Goal: Task Accomplishment & Management: Use online tool/utility

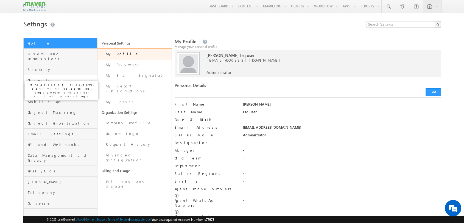
click at [55, 78] on span "Objects" at bounding box center [62, 80] width 68 height 5
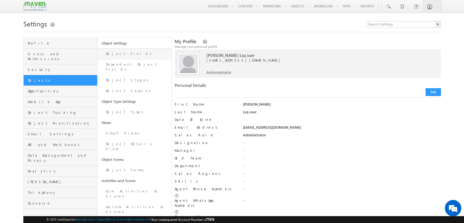
click at [138, 52] on link "Object Fields" at bounding box center [135, 53] width 74 height 11
click at [143, 55] on link "Object Fields" at bounding box center [135, 53] width 74 height 11
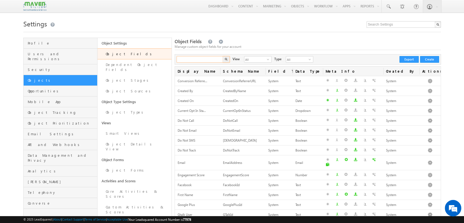
click at [196, 59] on input "text" at bounding box center [200, 59] width 47 height 7
type input "city"
click at [223, 56] on button "button" at bounding box center [226, 59] width 7 height 7
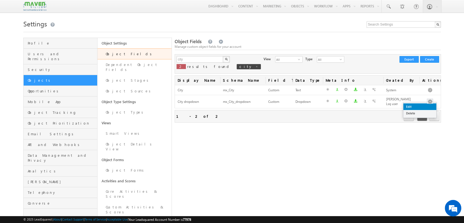
click at [424, 104] on link "Edit" at bounding box center [420, 106] width 33 height 7
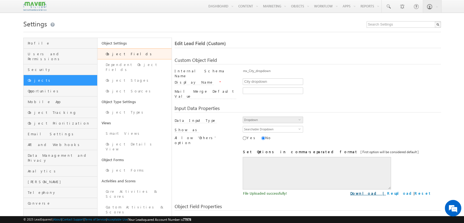
click at [386, 191] on link "Download |" at bounding box center [368, 193] width 36 height 5
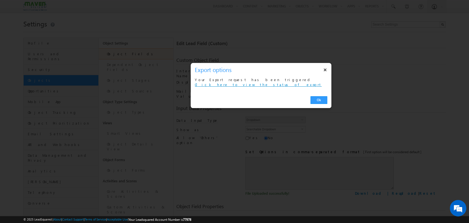
click at [243, 82] on link "Click here to view the status of export" at bounding box center [258, 84] width 127 height 5
click at [326, 71] on button "×" at bounding box center [325, 70] width 9 height 10
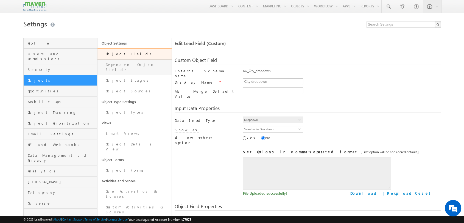
click at [136, 69] on link "Dependent Object Fields" at bounding box center [135, 67] width 74 height 16
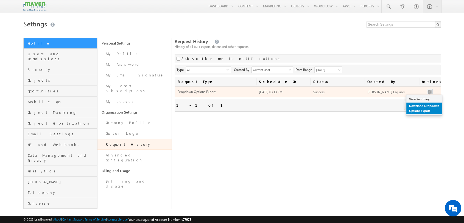
click at [425, 108] on link "Download Dropdown Options Export" at bounding box center [425, 108] width 36 height 12
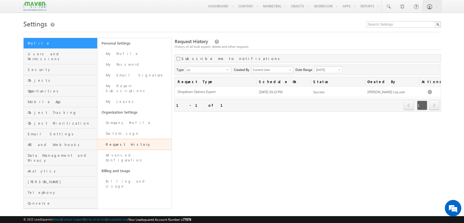
click at [451, 43] on body "Menu Namrata Lsq user priti shran it202 1@gma il.co" at bounding box center [232, 108] width 464 height 217
click at [245, 120] on div "Request History History of all bulk export, delete and other requests Subscribe…" at bounding box center [308, 123] width 266 height 171
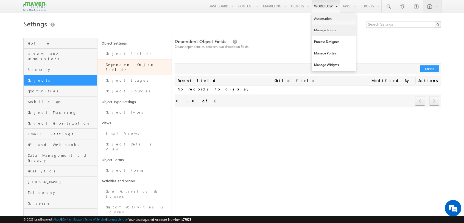
drag, startPoint x: 323, startPoint y: 29, endPoint x: 320, endPoint y: 31, distance: 3.7
click at [323, 29] on link "Manage Forms" at bounding box center [334, 30] width 44 height 12
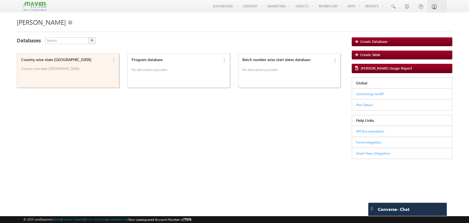
click at [65, 63] on div "Country wise state wise City Country wise state wise City" at bounding box center [63, 65] width 89 height 19
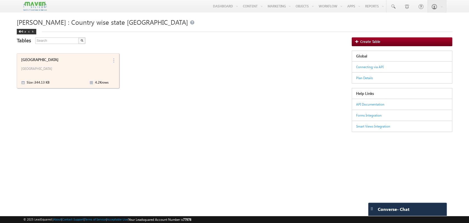
click at [70, 80] on div "Size : 344.13 KB 4.2K rows" at bounding box center [64, 82] width 87 height 7
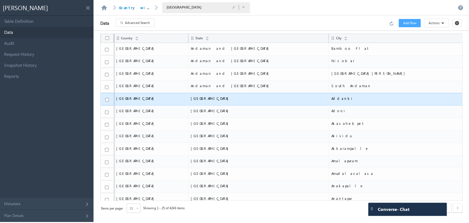
scroll to position [154, 0]
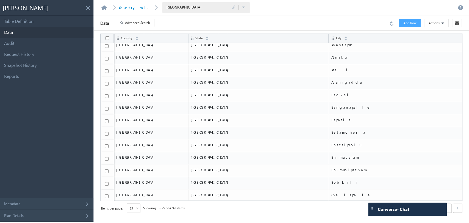
click at [129, 208] on span "25" at bounding box center [131, 208] width 9 height 5
click at [136, 201] on li "200" at bounding box center [133, 200] width 13 height 5
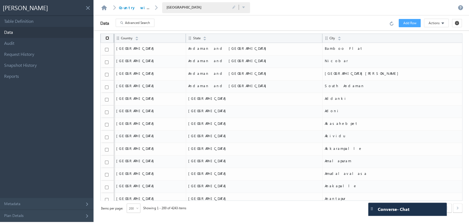
click at [109, 38] on input "checkbox" at bounding box center [107, 38] width 4 height 4
checkbox input "true"
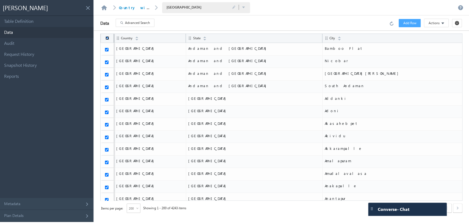
checkbox input "true"
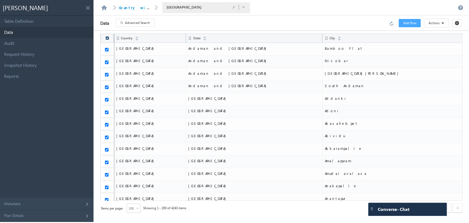
checkbox input "true"
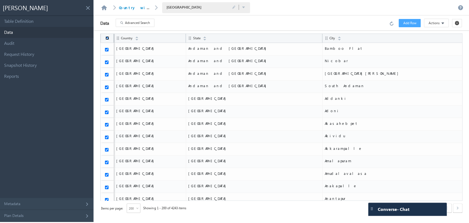
checkbox input "true"
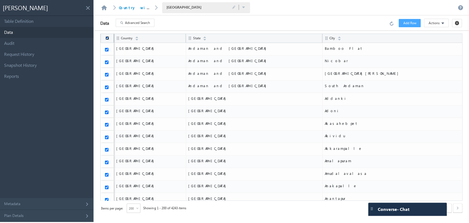
checkbox input "true"
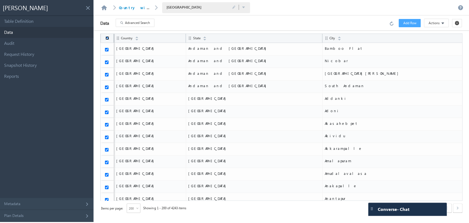
checkbox input "true"
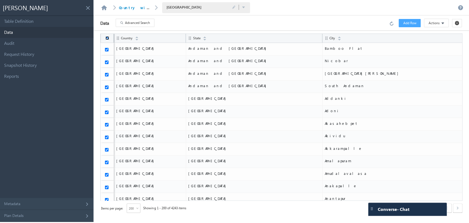
checkbox input "true"
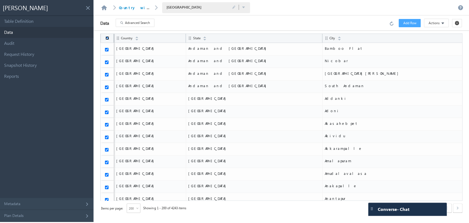
checkbox input "true"
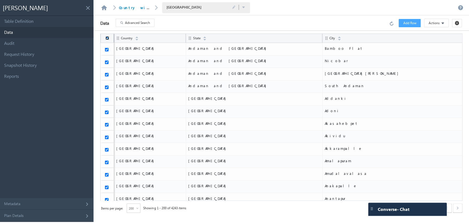
checkbox input "true"
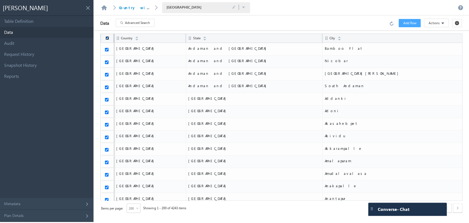
checkbox input "true"
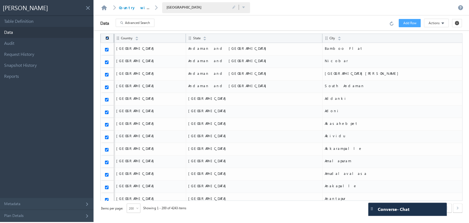
checkbox input "true"
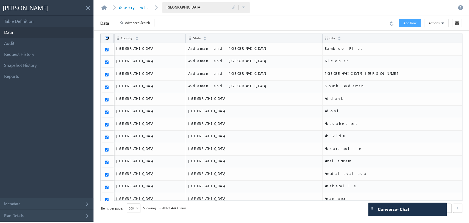
checkbox input "true"
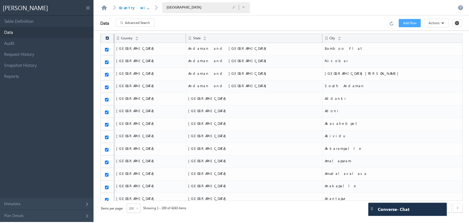
checkbox input "true"
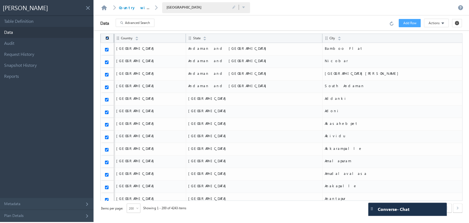
checkbox input "true"
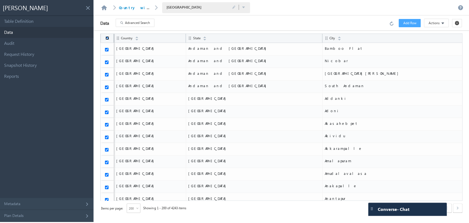
checkbox input "true"
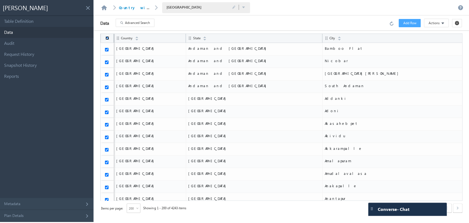
checkbox input "true"
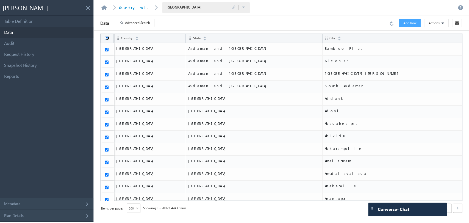
checkbox input "true"
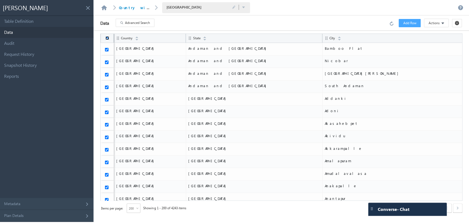
checkbox input "true"
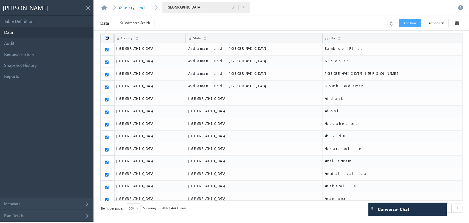
checkbox input "true"
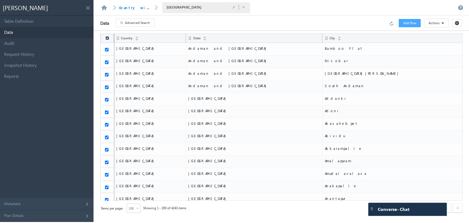
checkbox input "true"
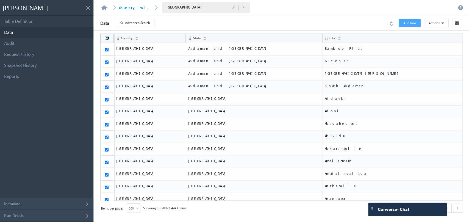
checkbox input "true"
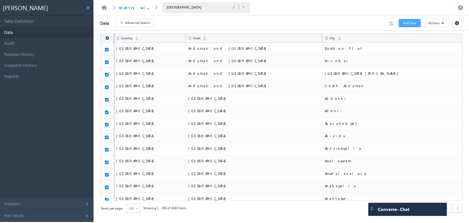
checkbox input "true"
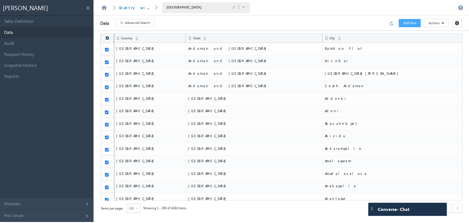
checkbox input "true"
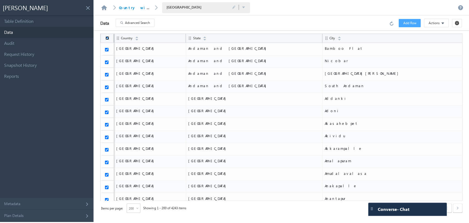
checkbox input "true"
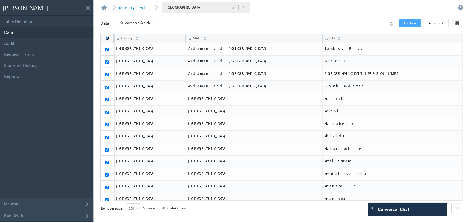
checkbox input "true"
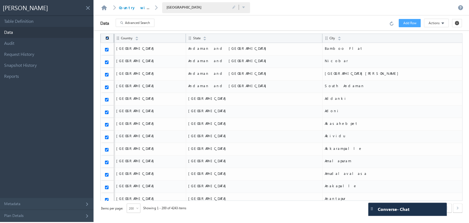
checkbox input "true"
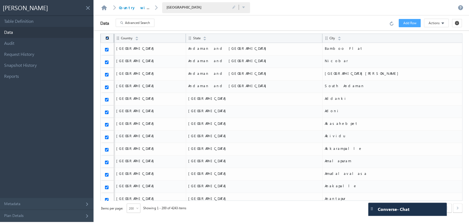
checkbox input "true"
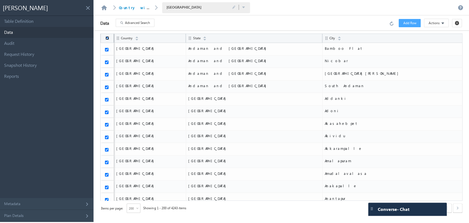
checkbox input "true"
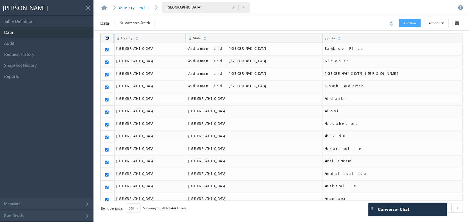
checkbox input "true"
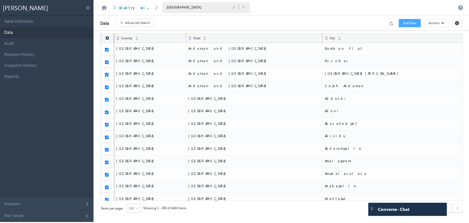
checkbox input "true"
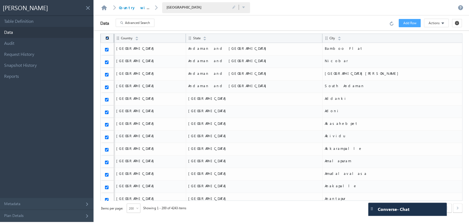
checkbox input "true"
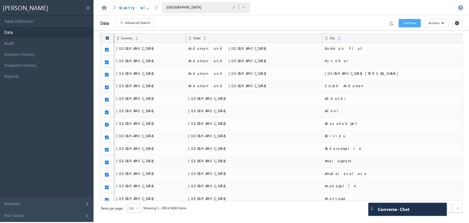
checkbox input "true"
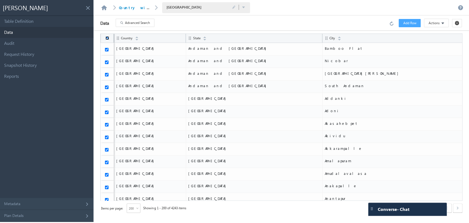
checkbox input "true"
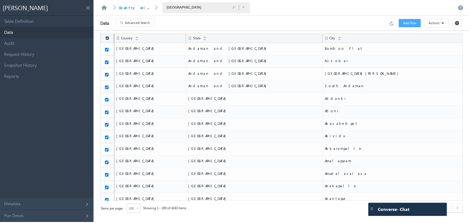
checkbox input "true"
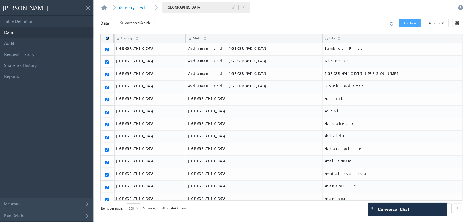
checkbox input "true"
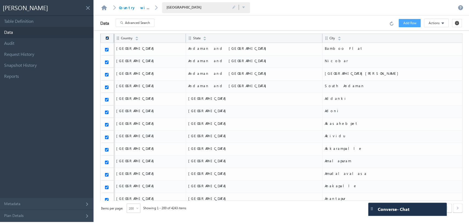
checkbox input "true"
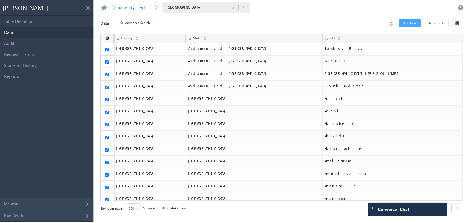
checkbox input "true"
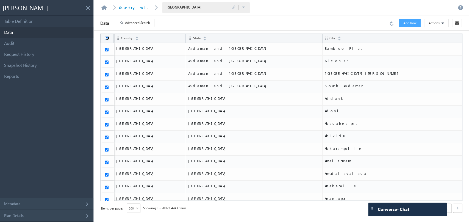
checkbox input "true"
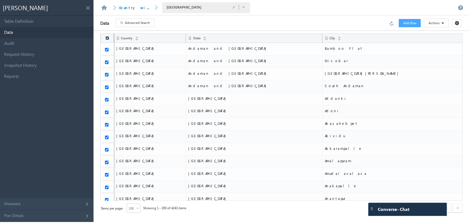
checkbox input "true"
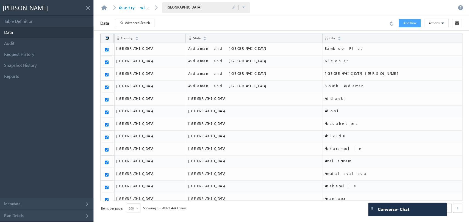
checkbox input "true"
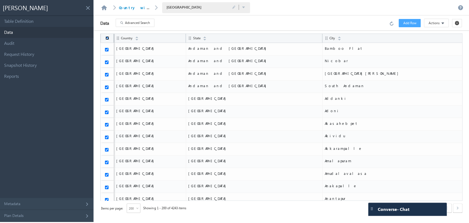
checkbox input "true"
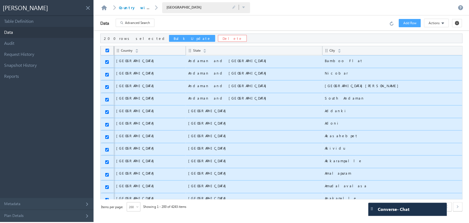
click at [436, 23] on span "Actions" at bounding box center [433, 23] width 11 height 5
click at [426, 53] on link "Export Rows" at bounding box center [431, 51] width 33 height 8
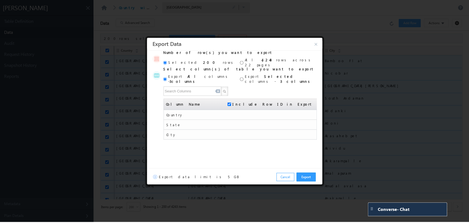
click at [242, 62] on input "radio" at bounding box center [242, 63] width 4 height 4
click at [304, 176] on button "Export" at bounding box center [305, 176] width 19 height 9
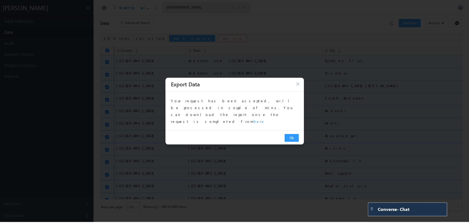
click at [263, 119] on link "here" at bounding box center [259, 121] width 11 height 5
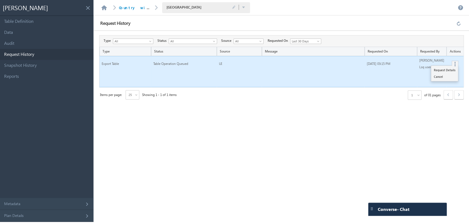
click at [455, 64] on button "button" at bounding box center [455, 64] width 4 height 5
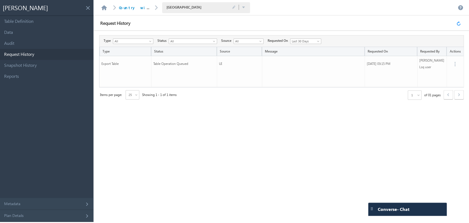
click at [459, 21] on link at bounding box center [459, 23] width 6 height 5
click at [457, 23] on link at bounding box center [459, 23] width 6 height 5
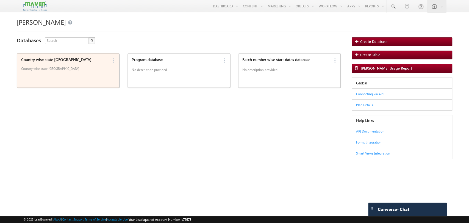
click at [77, 75] on div "Country wise state wise City Country wise state [GEOGRAPHIC_DATA]" at bounding box center [63, 70] width 89 height 29
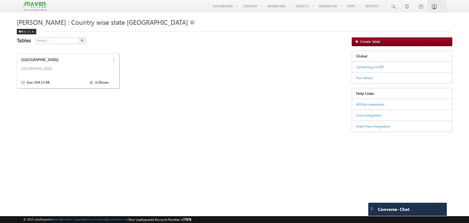
click at [18, 28] on div "[PERSON_NAME] : Country wise state wise City Back" at bounding box center [234, 23] width 435 height 17
click at [22, 32] on div "Back" at bounding box center [27, 31] width 20 height 5
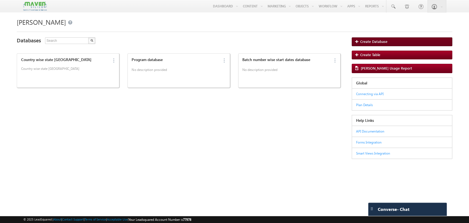
click at [379, 40] on span "Create Database" at bounding box center [373, 42] width 27 height 4
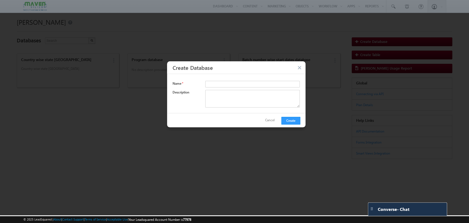
click at [300, 67] on button "button" at bounding box center [299, 67] width 5 height 5
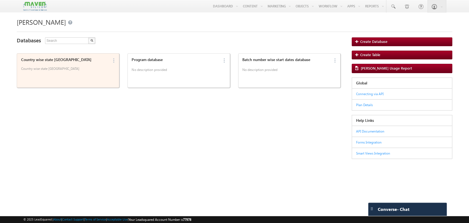
click at [65, 74] on p "Country wise state [GEOGRAPHIC_DATA]" at bounding box center [64, 70] width 87 height 8
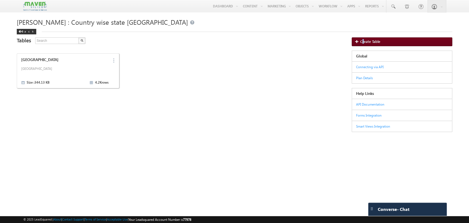
click at [363, 40] on span "Create Table" at bounding box center [370, 42] width 20 height 4
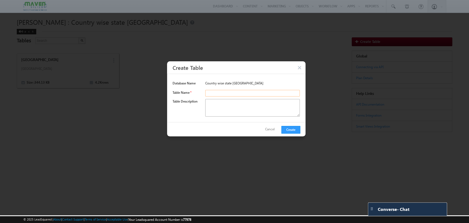
drag, startPoint x: 227, startPoint y: 92, endPoint x: 222, endPoint y: 101, distance: 10.4
click at [227, 92] on input "text" at bounding box center [252, 93] width 95 height 7
click at [222, 105] on textarea at bounding box center [252, 108] width 95 height 18
click at [304, 65] on div "Create Table" at bounding box center [236, 67] width 138 height 12
click at [302, 66] on button "button" at bounding box center [299, 67] width 5 height 5
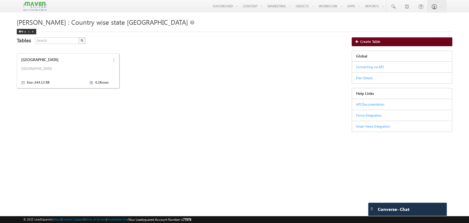
click at [399, 43] on link "Create Table" at bounding box center [402, 41] width 101 height 9
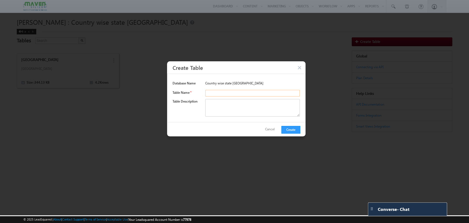
click at [220, 92] on input "text" at bounding box center [252, 93] width 95 height 7
type input "test"
click at [246, 109] on textarea at bounding box center [252, 108] width 95 height 18
click at [295, 129] on button "Create" at bounding box center [290, 130] width 19 height 8
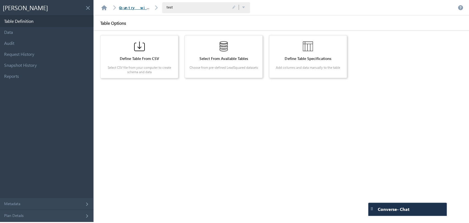
click at [121, 6] on link "Country wise state [GEOGRAPHIC_DATA]" at bounding box center [168, 7] width 99 height 5
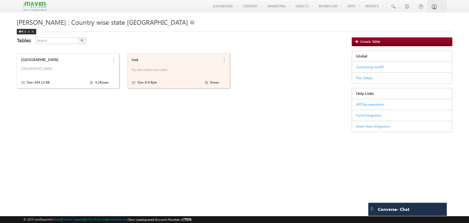
click at [180, 74] on p "No description provided" at bounding box center [175, 70] width 87 height 8
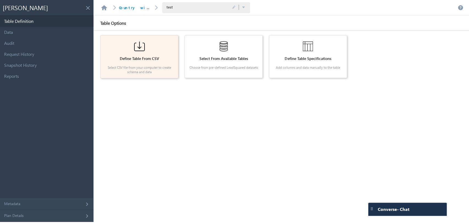
click at [146, 63] on div "Define Table From CSV Select CSV file from your computer to create schema and d…" at bounding box center [139, 57] width 73 height 38
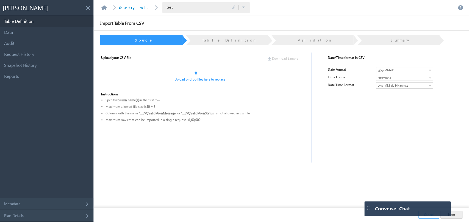
drag, startPoint x: 373, startPoint y: 211, endPoint x: 378, endPoint y: 149, distance: 61.8
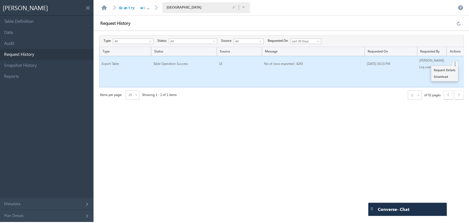
click at [455, 64] on button "button" at bounding box center [455, 64] width 4 height 5
click at [448, 75] on link "Download" at bounding box center [444, 76] width 27 height 7
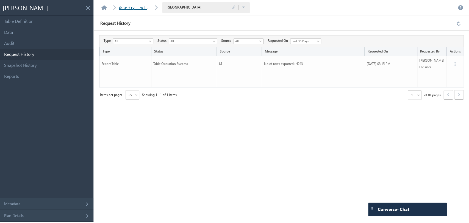
click at [126, 8] on link "Country wise state [GEOGRAPHIC_DATA]" at bounding box center [168, 7] width 99 height 5
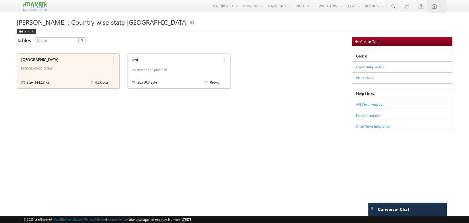
click at [62, 74] on p "Country State City" at bounding box center [64, 70] width 87 height 8
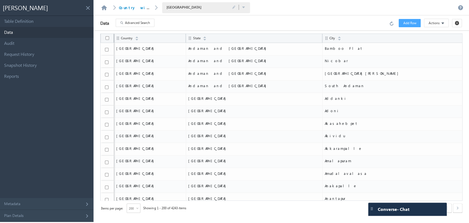
click at [263, 20] on div "Data Advanced Search Error processing your request. Add Row Actions Import via …" at bounding box center [281, 22] width 375 height 15
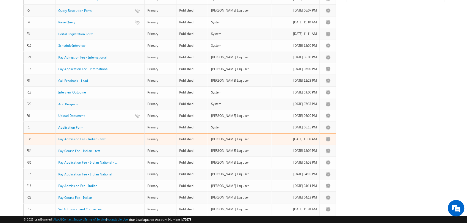
scroll to position [145, 0]
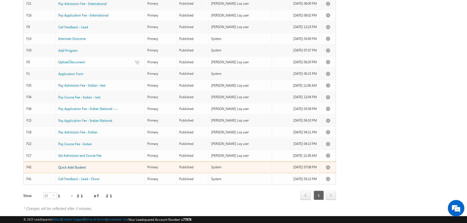
click at [75, 165] on span "Quick Add Student" at bounding box center [71, 167] width 27 height 4
